Goal: Information Seeking & Learning: Learn about a topic

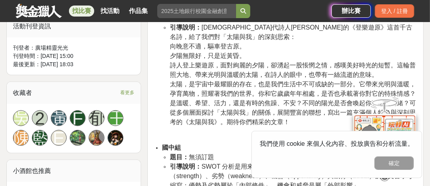
scroll to position [433, 0]
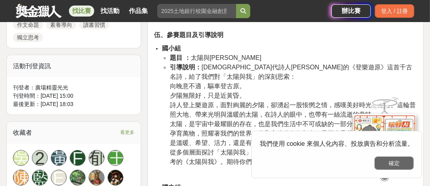
drag, startPoint x: 389, startPoint y: 155, endPoint x: 393, endPoint y: 163, distance: 8.9
click at [390, 156] on div "我們使用 cookie 來個人化內容、投放廣告和分析流量。 確定" at bounding box center [336, 154] width 171 height 47
click at [393, 163] on button "確定" at bounding box center [393, 162] width 39 height 13
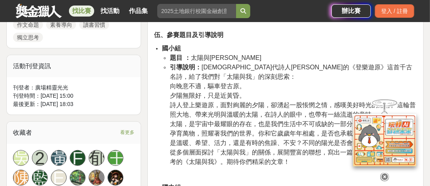
click at [384, 173] on icon at bounding box center [384, 177] width 9 height 9
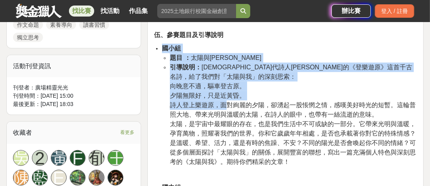
scroll to position [512, 0]
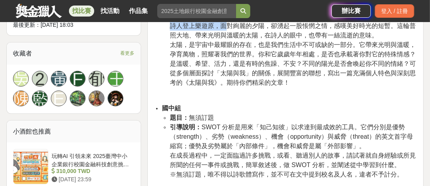
drag, startPoint x: 162, startPoint y: 46, endPoint x: 295, endPoint y: 82, distance: 138.2
click at [295, 82] on li "國小組 題目 ： 太陽與我 引導說明： 唐代詩人李商隱的《登樂遊原》這首千古名詩，給了我們對「太陽與我」的深刻思索： 向晚意不適，驅車登古原。 夕陽無限好，只…" at bounding box center [289, 26] width 255 height 123
copy li "國小組 題目 ： 太陽與我 引導說明： 唐代詩人李商隱的《登樂遊原》這首千古名詩，給了我們對「太陽與我」的深刻思索： 向晚意不適，驅車登古原。 夕陽無限好，只…"
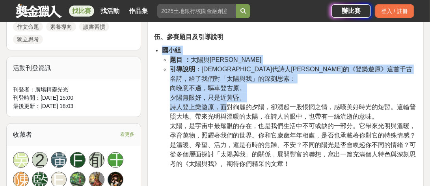
scroll to position [473, 0]
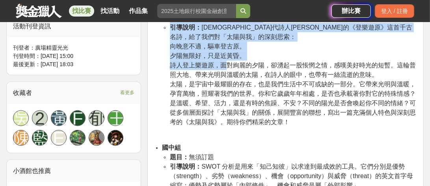
copy li "國小組 題目 ： 太陽與我 引導說明： 唐代詩人李商隱的《登樂遊原》這首千古名詩，給了我們對「太陽與我」的深刻思索： 向晚意不適，驅車登古原。 夕陽無限好，只…"
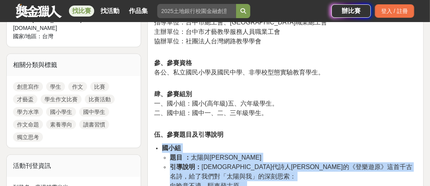
scroll to position [355, 0]
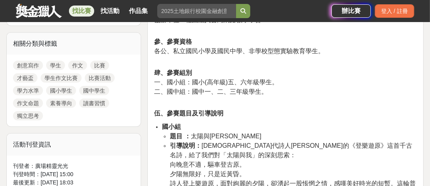
click at [231, 86] on p "肆、參賽組別 一、國小組：國小(高年級)五、六年級學生。 二、國中組：國中一、二、三年級學生。" at bounding box center [285, 86] width 263 height 37
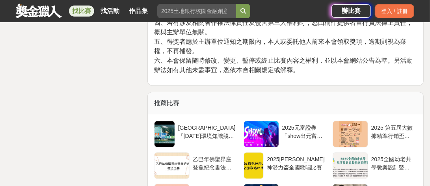
scroll to position [1537, 0]
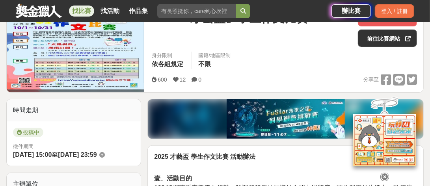
click at [73, 45] on img at bounding box center [75, 47] width 137 height 85
click at [80, 52] on img at bounding box center [75, 47] width 137 height 85
click at [110, 76] on img at bounding box center [75, 47] width 137 height 85
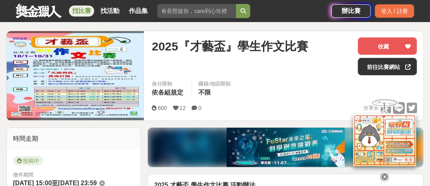
scroll to position [79, 0]
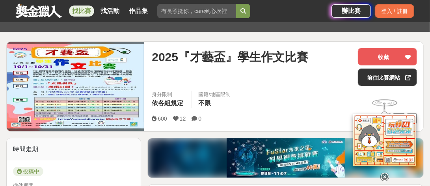
click at [100, 79] on img at bounding box center [75, 86] width 137 height 85
